Goal: Information Seeking & Learning: Learn about a topic

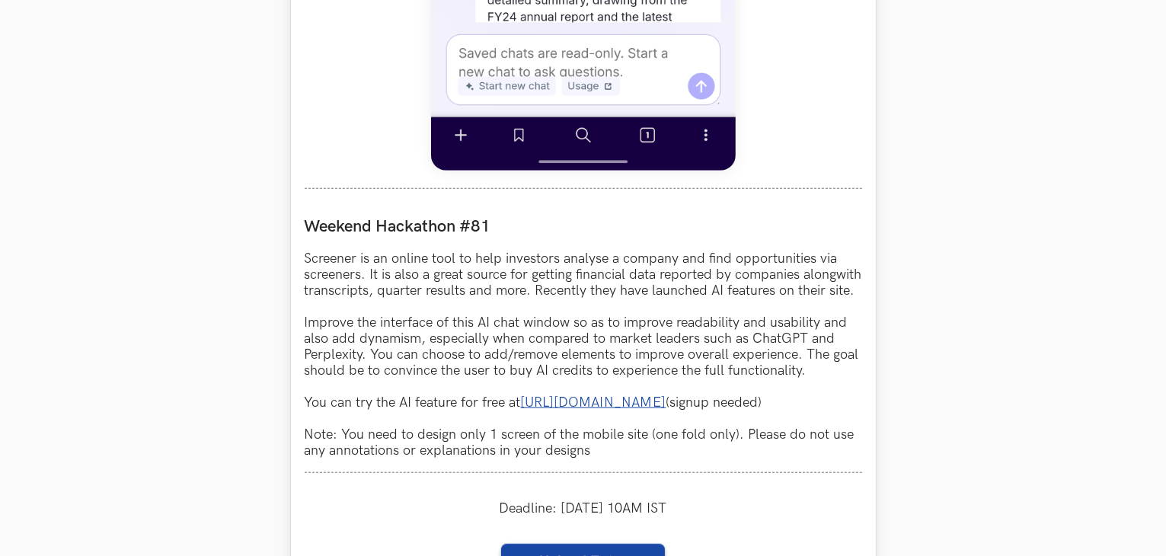
scroll to position [1331, 0]
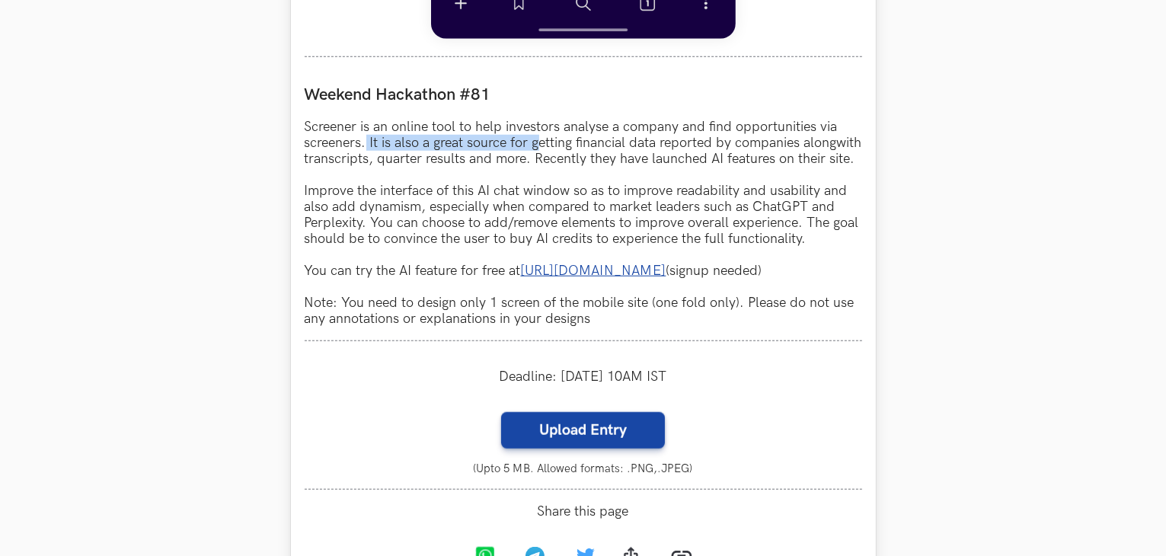
drag, startPoint x: 366, startPoint y: 137, endPoint x: 671, endPoint y: 146, distance: 304.8
click at [671, 146] on p "Screener is an online tool to help investors analyse a company and find opportu…" at bounding box center [584, 223] width 558 height 208
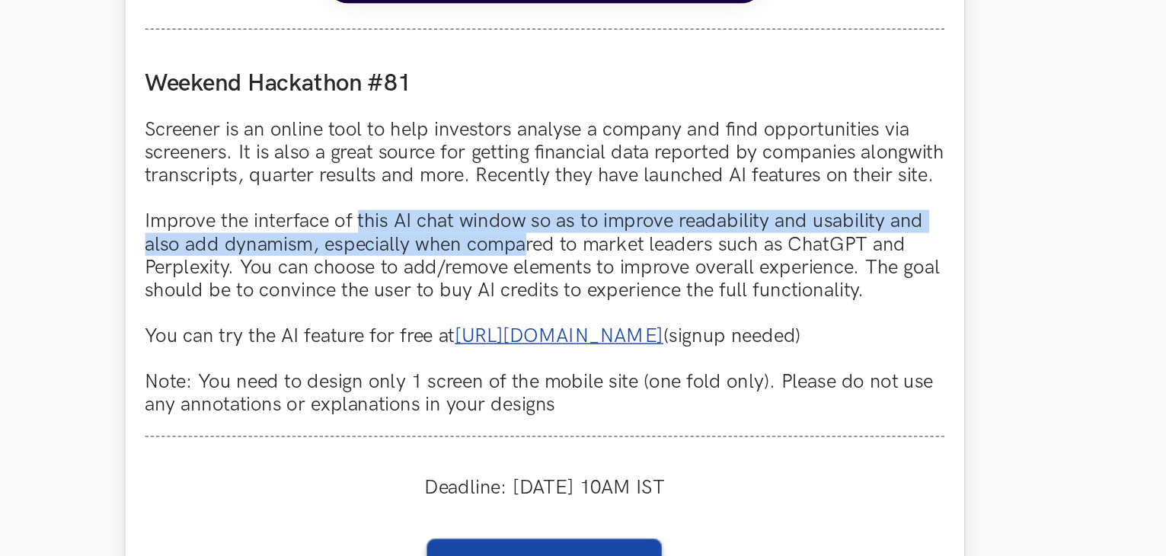
drag, startPoint x: 455, startPoint y: 216, endPoint x: 582, endPoint y: 219, distance: 126.5
click at [582, 219] on p "Screener is an online tool to help investors analyse a company and find opportu…" at bounding box center [584, 223] width 558 height 208
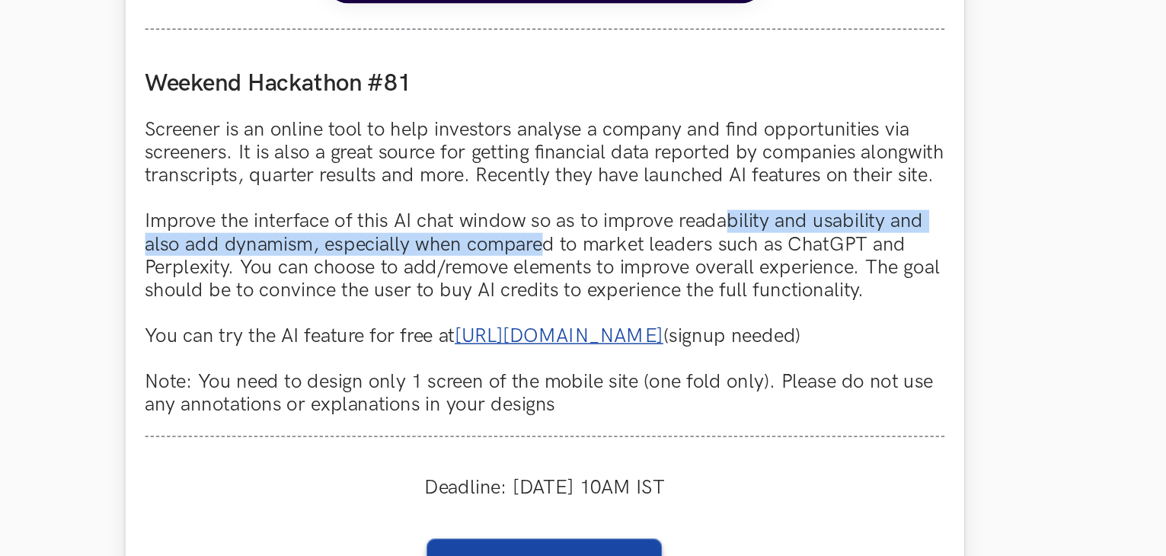
drag, startPoint x: 582, startPoint y: 219, endPoint x: 721, endPoint y: 213, distance: 138.8
click at [721, 213] on p "Screener is an online tool to help investors analyse a company and find opportu…" at bounding box center [584, 223] width 558 height 208
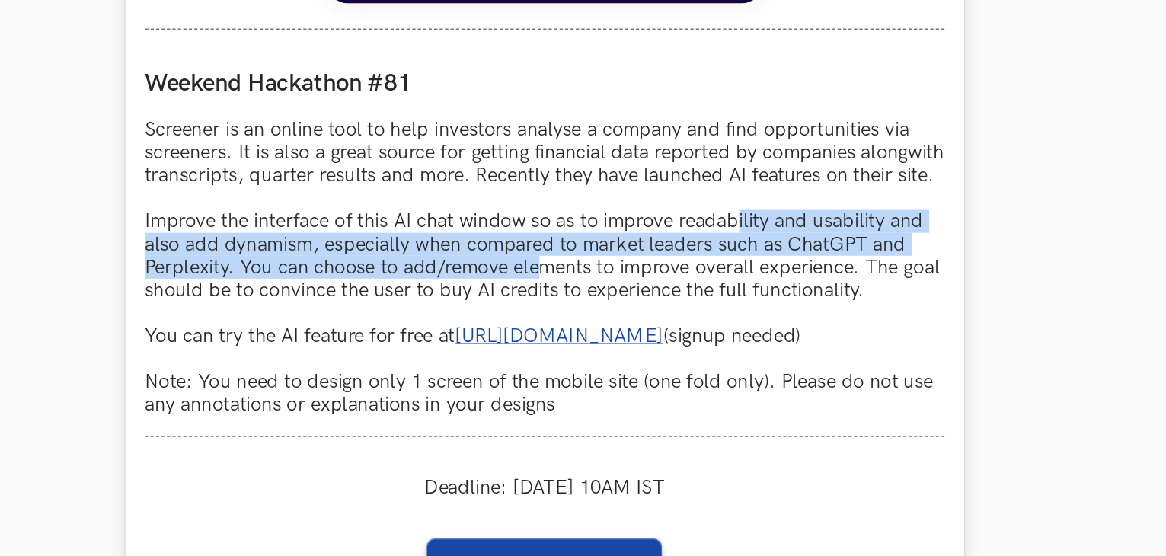
drag, startPoint x: 721, startPoint y: 213, endPoint x: 579, endPoint y: 247, distance: 145.6
click at [579, 247] on p "Screener is an online tool to help investors analyse a company and find opportu…" at bounding box center [584, 223] width 558 height 208
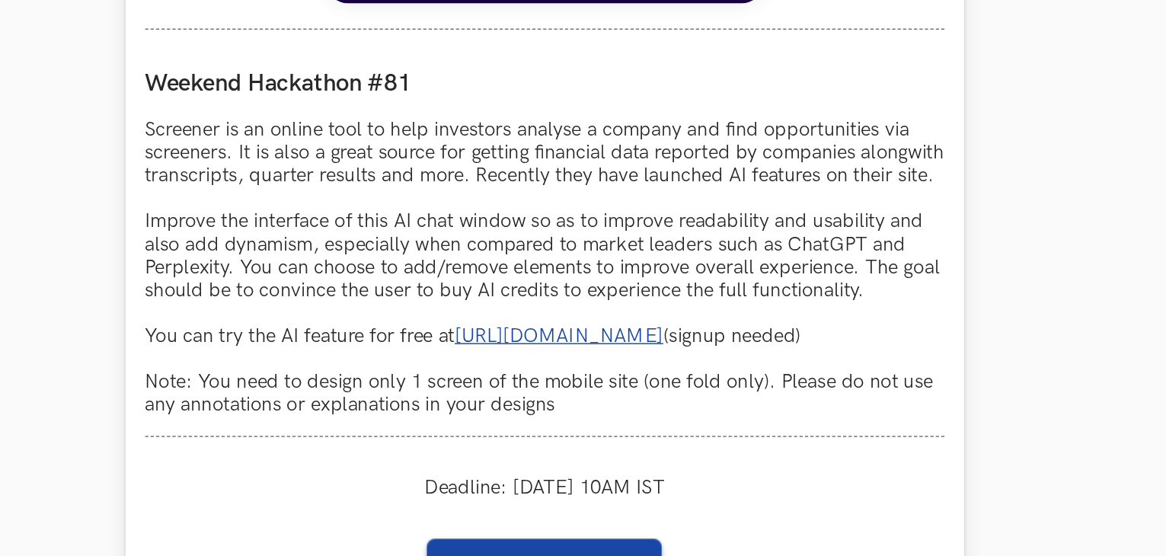
click at [579, 247] on p "Screener is an online tool to help investors analyse a company and find opportu…" at bounding box center [584, 223] width 558 height 208
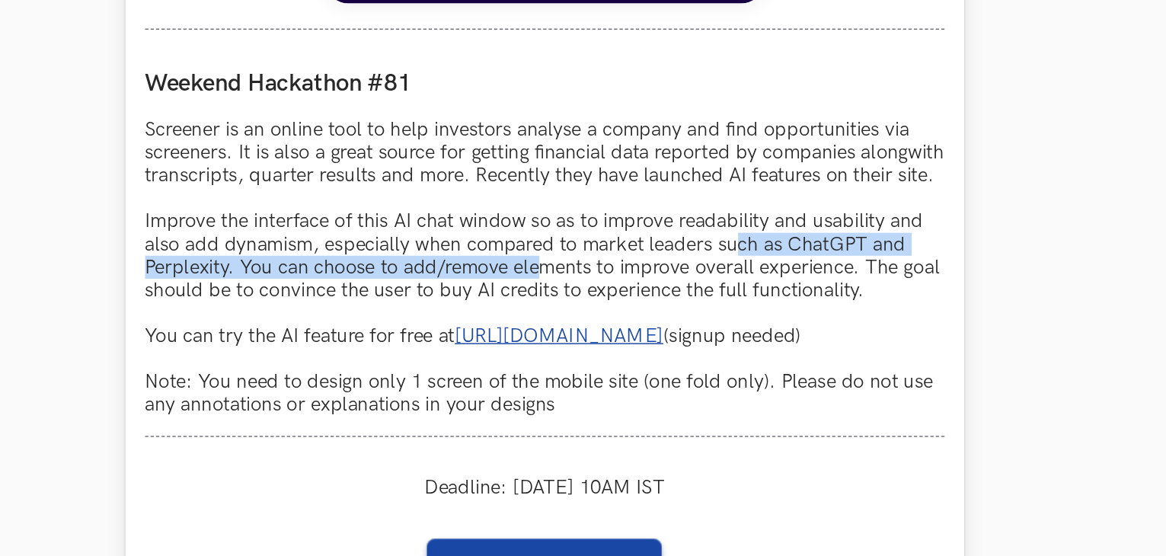
drag, startPoint x: 579, startPoint y: 247, endPoint x: 794, endPoint y: 228, distance: 216.4
click at [794, 228] on p "Screener is an online tool to help investors analyse a company and find opportu…" at bounding box center [584, 223] width 558 height 208
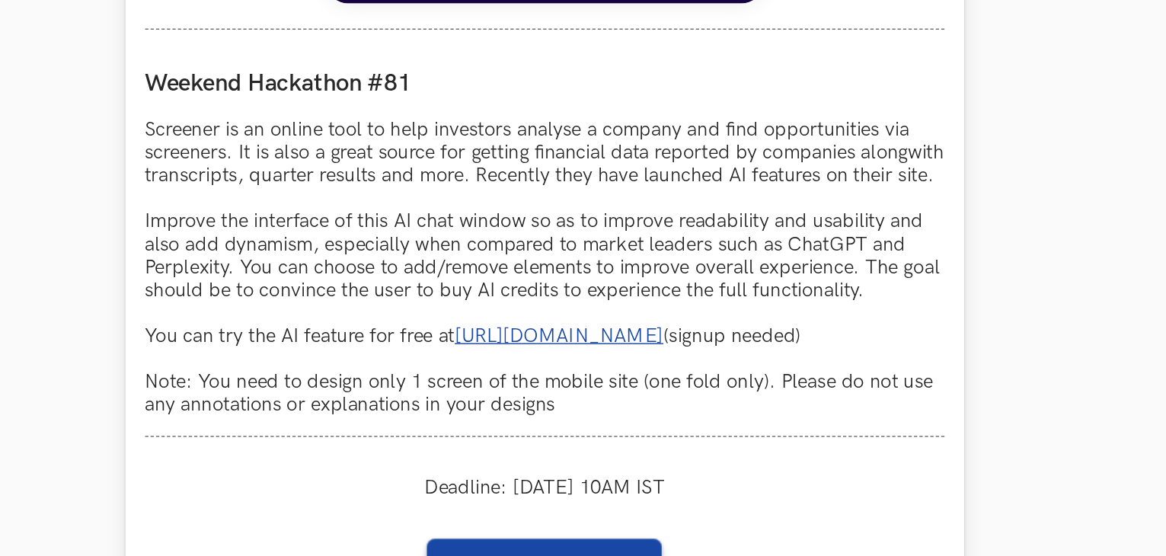
click at [794, 228] on p "Screener is an online tool to help investors analyse a company and find opportu…" at bounding box center [584, 223] width 558 height 208
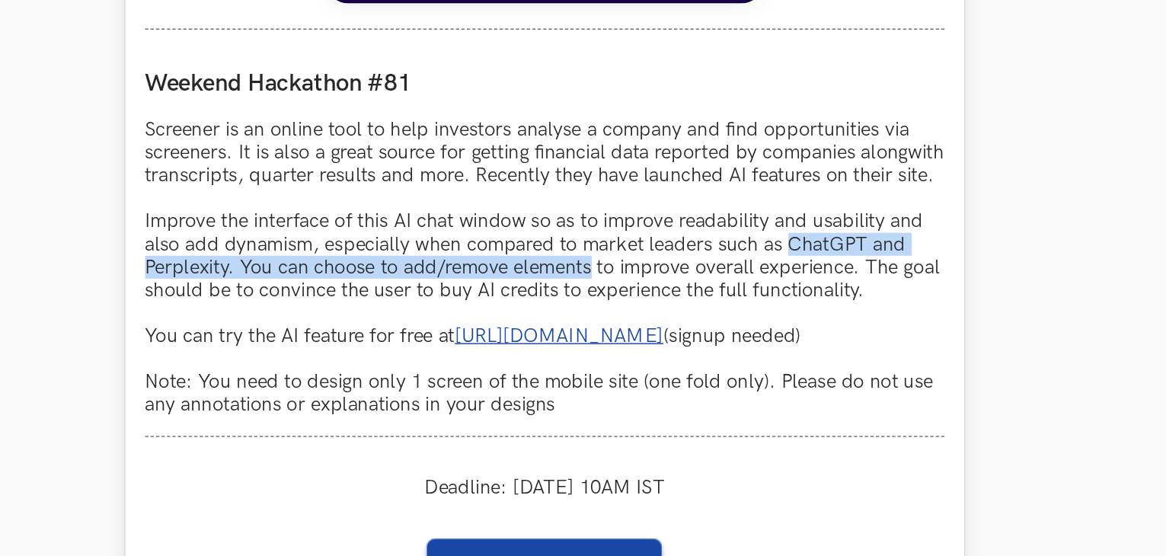
drag, startPoint x: 794, startPoint y: 228, endPoint x: 600, endPoint y: 248, distance: 195.2
click at [600, 248] on p "Screener is an online tool to help investors analyse a company and find opportu…" at bounding box center [584, 223] width 558 height 208
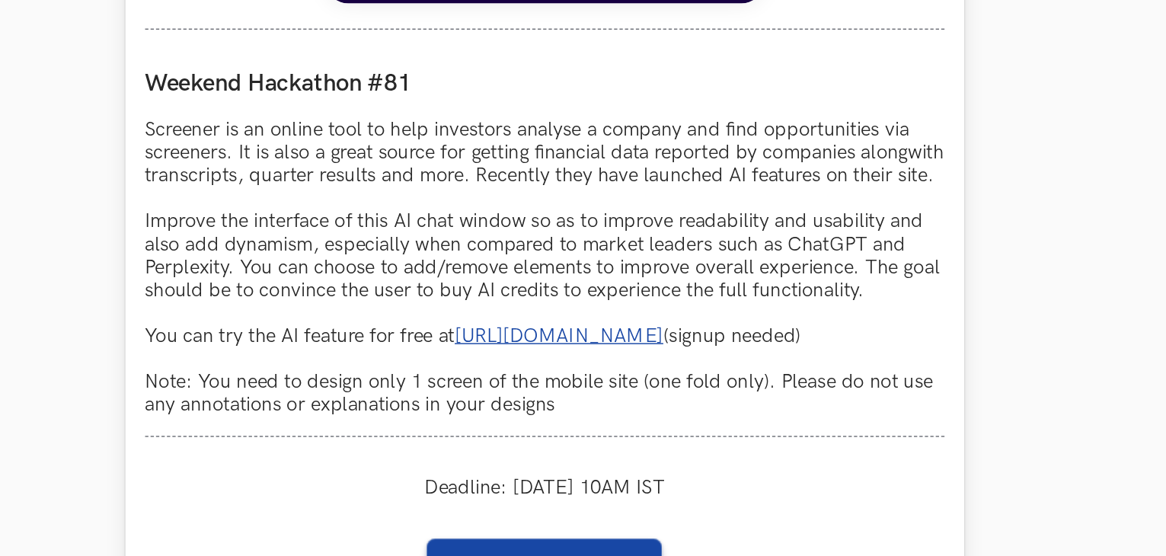
click at [600, 248] on p "Screener is an online tool to help investors analyse a company and find opportu…" at bounding box center [584, 223] width 558 height 208
drag, startPoint x: 600, startPoint y: 248, endPoint x: 663, endPoint y: 238, distance: 63.9
click at [663, 238] on p "Screener is an online tool to help investors analyse a company and find opportu…" at bounding box center [584, 223] width 558 height 208
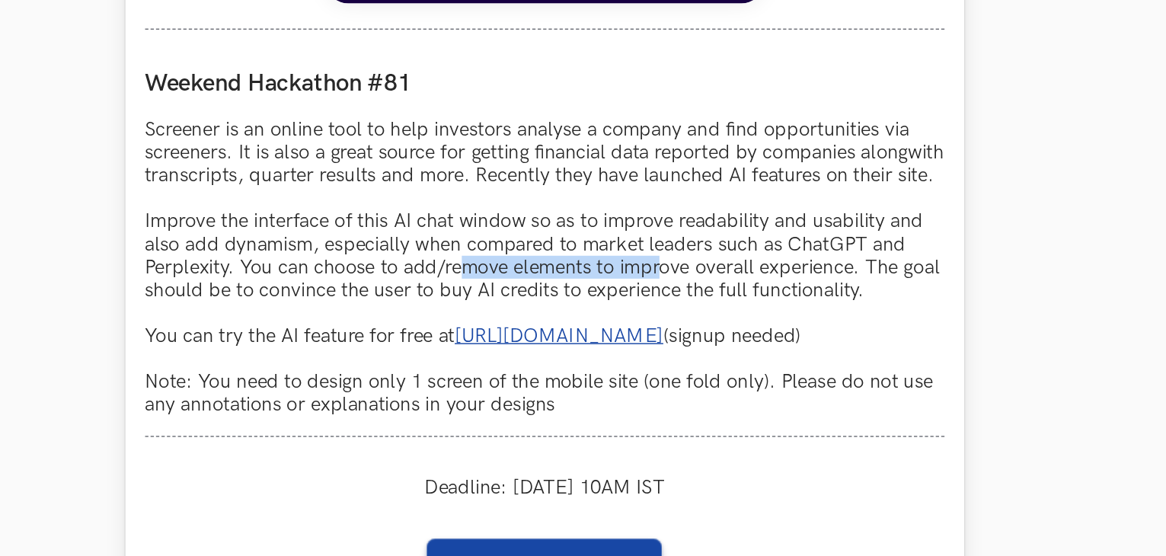
drag, startPoint x: 663, startPoint y: 238, endPoint x: 520, endPoint y: 248, distance: 143.5
click at [520, 248] on p "Screener is an online tool to help investors analyse a company and find opportu…" at bounding box center [584, 223] width 558 height 208
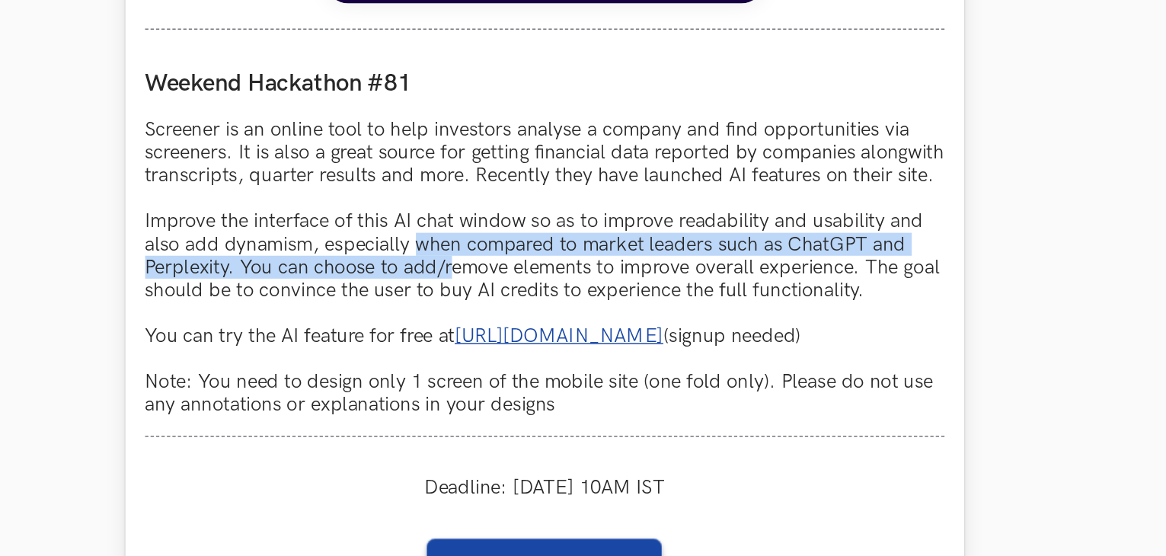
drag, startPoint x: 520, startPoint y: 248, endPoint x: 494, endPoint y: 225, distance: 35.1
click at [494, 225] on p "Screener is an online tool to help investors analyse a company and find opportu…" at bounding box center [584, 223] width 558 height 208
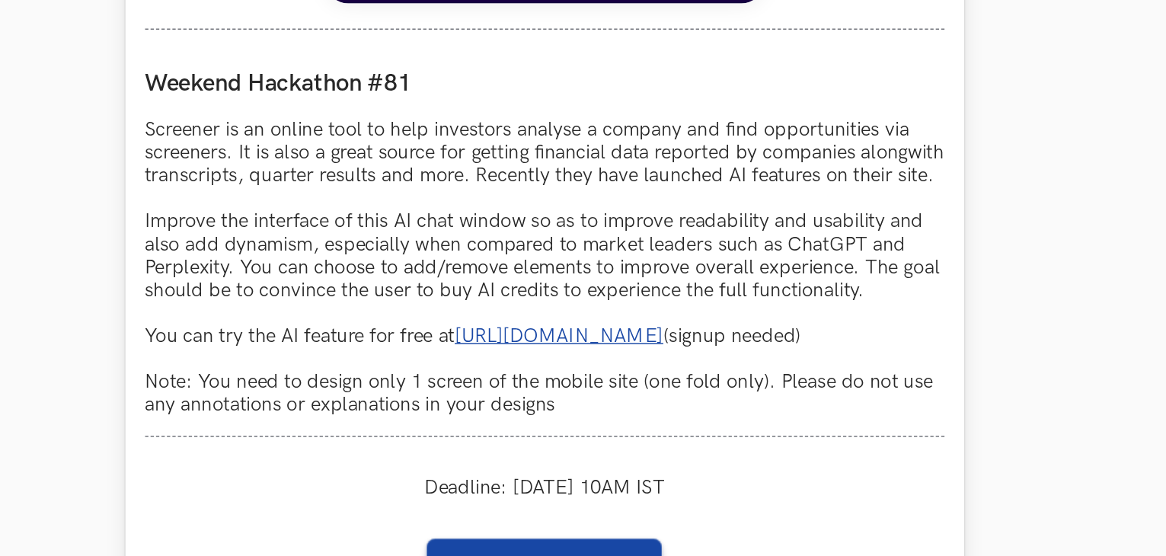
click at [494, 225] on p "Screener is an online tool to help investors analyse a company and find opportu…" at bounding box center [584, 223] width 558 height 208
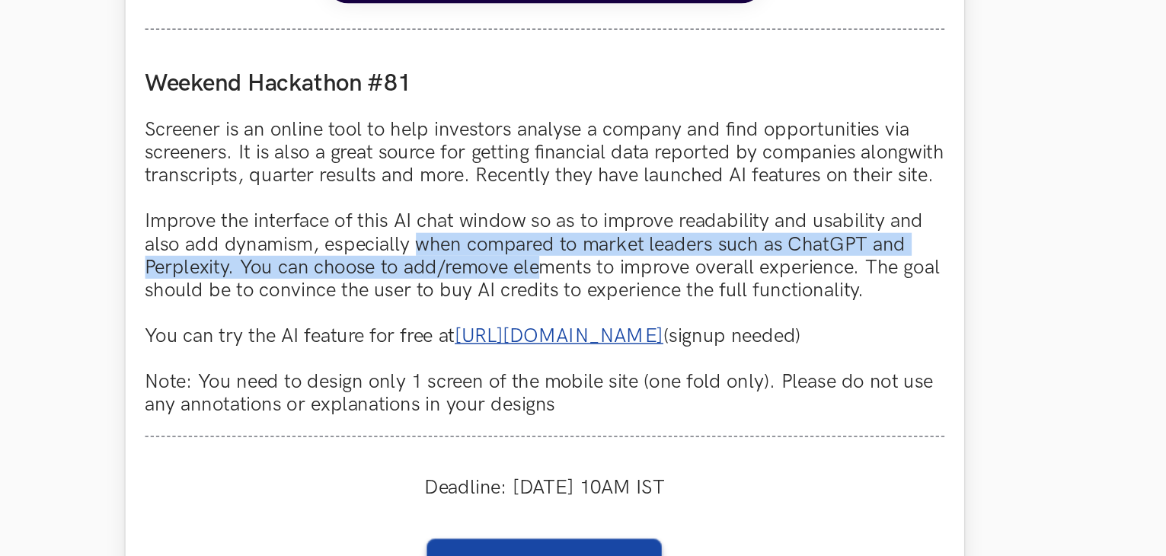
drag, startPoint x: 494, startPoint y: 225, endPoint x: 580, endPoint y: 241, distance: 88.3
click at [580, 241] on p "Screener is an online tool to help investors analyse a company and find opportu…" at bounding box center [584, 223] width 558 height 208
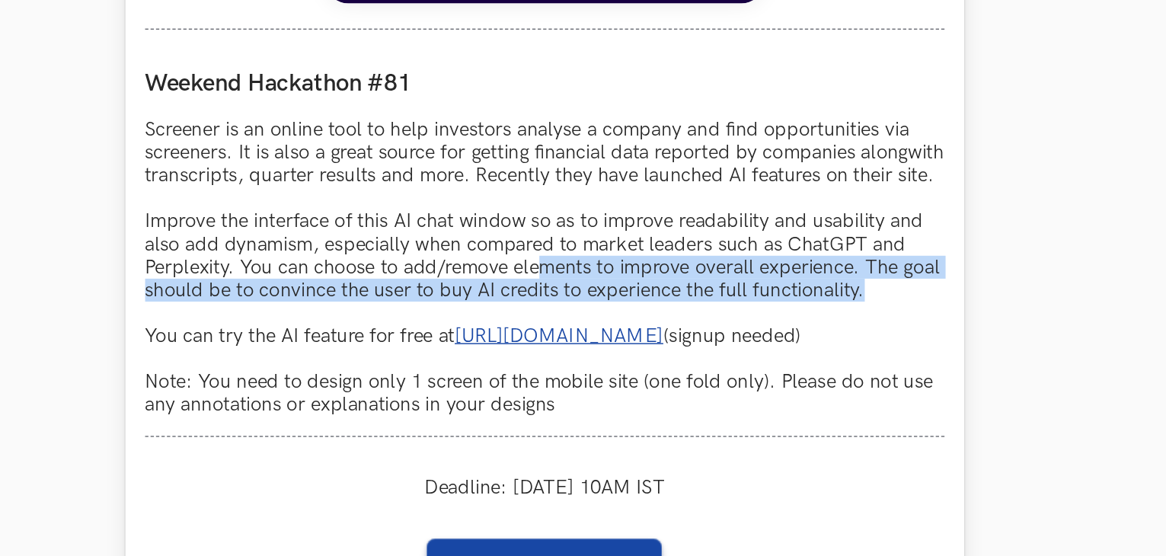
drag, startPoint x: 580, startPoint y: 241, endPoint x: 842, endPoint y: 254, distance: 262.3
click at [842, 254] on p "Screener is an online tool to help investors analyse a company and find opportu…" at bounding box center [584, 223] width 558 height 208
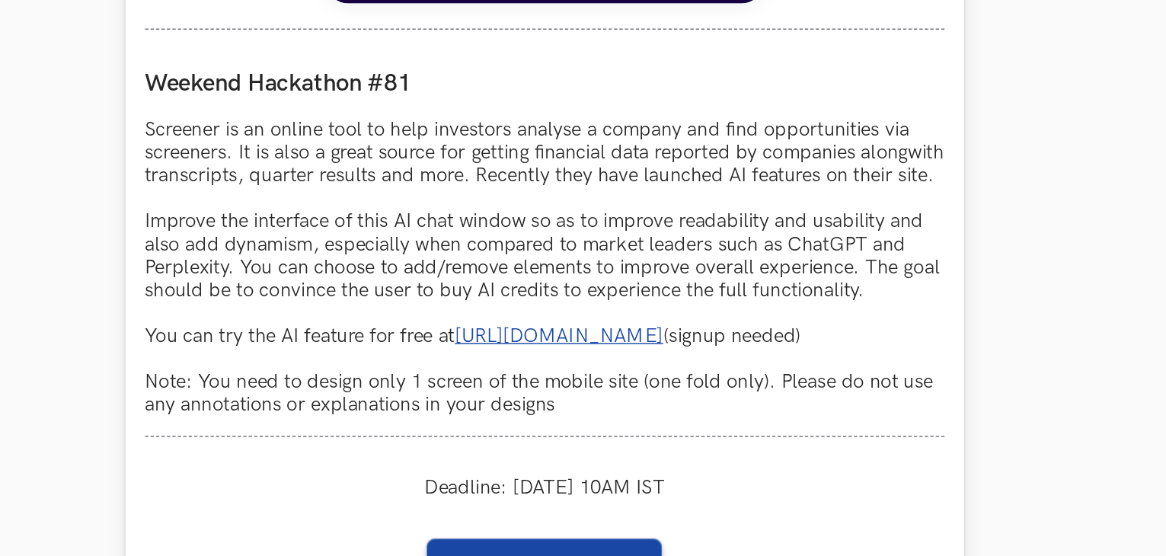
click at [842, 254] on p "Screener is an online tool to help investors analyse a company and find opportu…" at bounding box center [584, 223] width 558 height 208
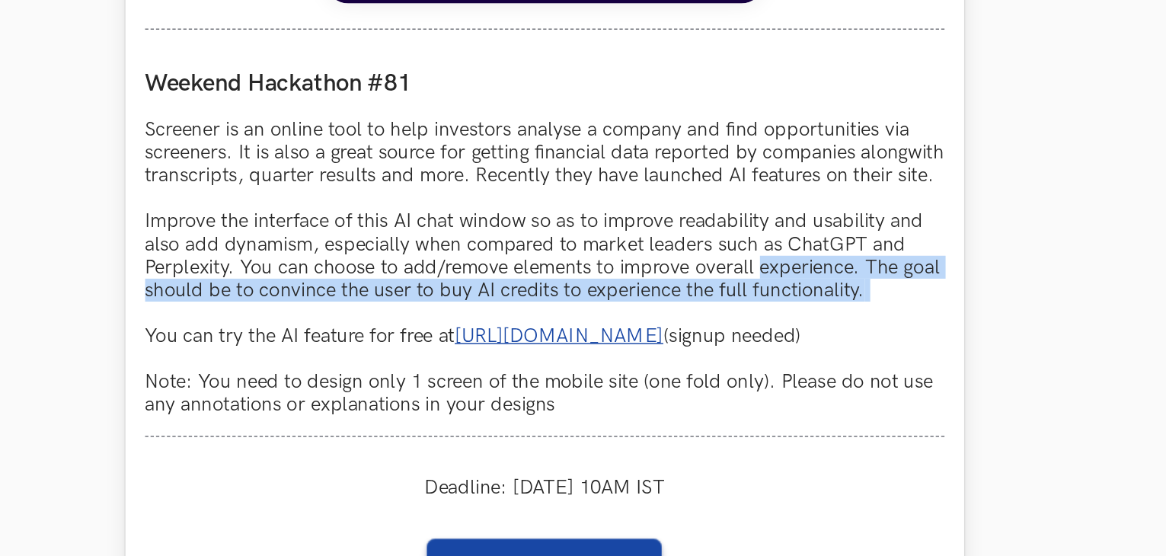
drag, startPoint x: 842, startPoint y: 254, endPoint x: 735, endPoint y: 244, distance: 107.9
click at [735, 244] on p "Screener is an online tool to help investors analyse a company and find opportu…" at bounding box center [584, 223] width 558 height 208
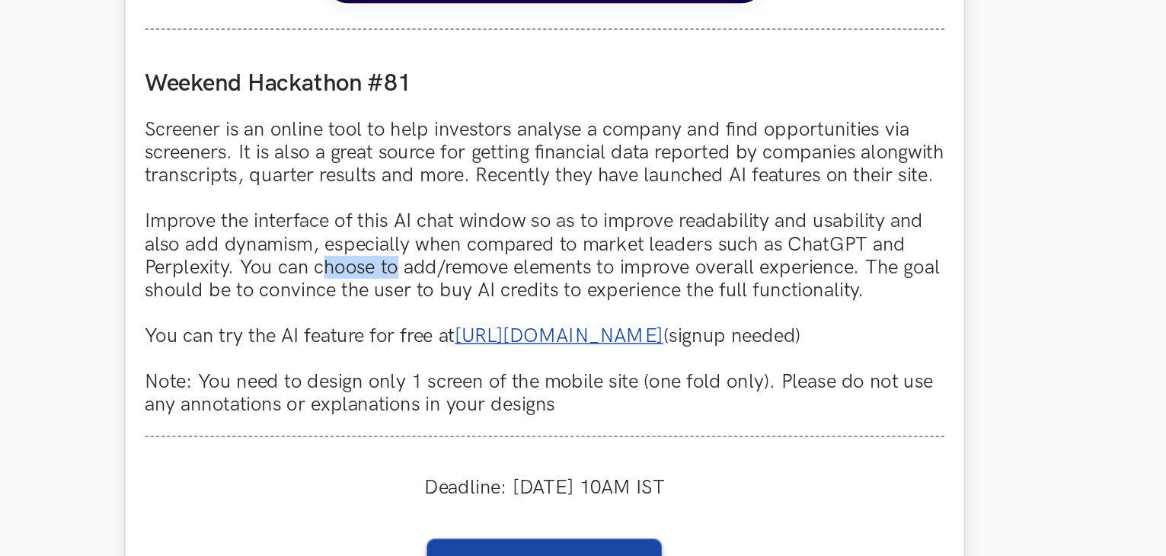
drag, startPoint x: 480, startPoint y: 244, endPoint x: 405, endPoint y: 232, distance: 75.5
click at [405, 232] on p "Screener is an online tool to help investors analyse a company and find opportu…" at bounding box center [584, 223] width 558 height 208
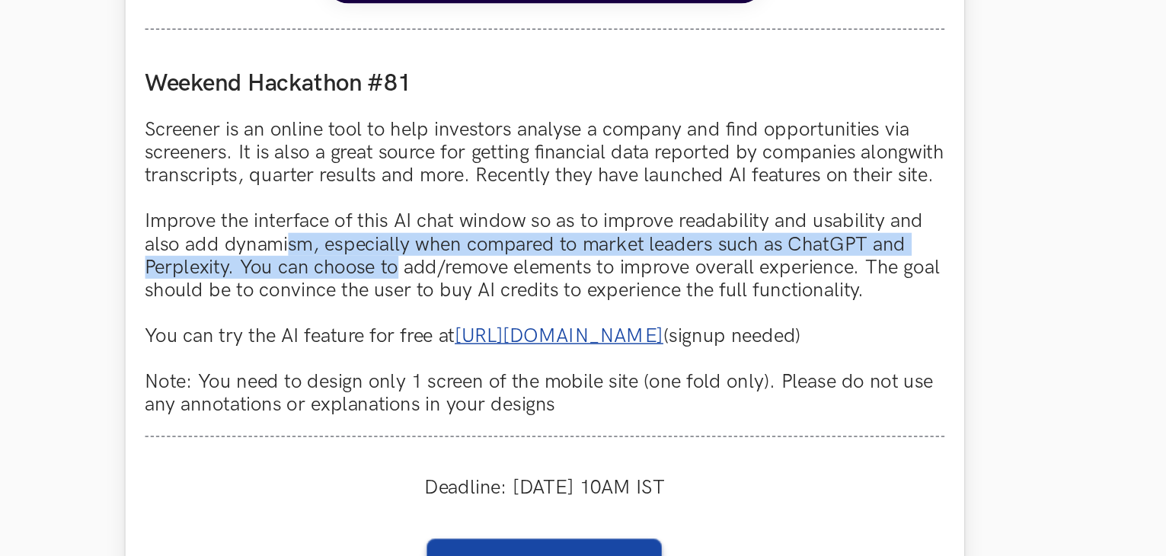
click at [405, 232] on p "Screener is an online tool to help investors analyse a company and find opportu…" at bounding box center [584, 223] width 558 height 208
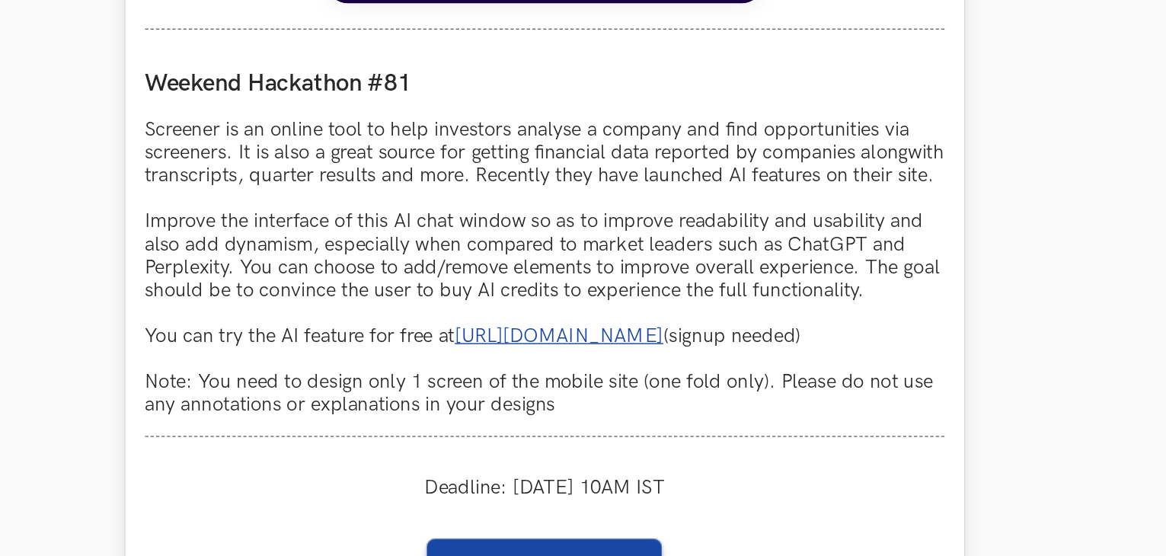
click at [405, 232] on p "Screener is an online tool to help investors analyse a company and find opportu…" at bounding box center [584, 223] width 558 height 208
